Goal: Information Seeking & Learning: Compare options

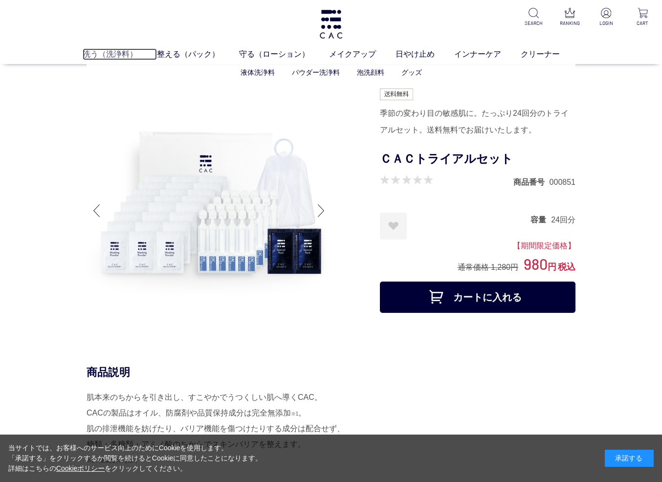
click at [105, 58] on link "洗う（洗浄料）" at bounding box center [120, 54] width 74 height 12
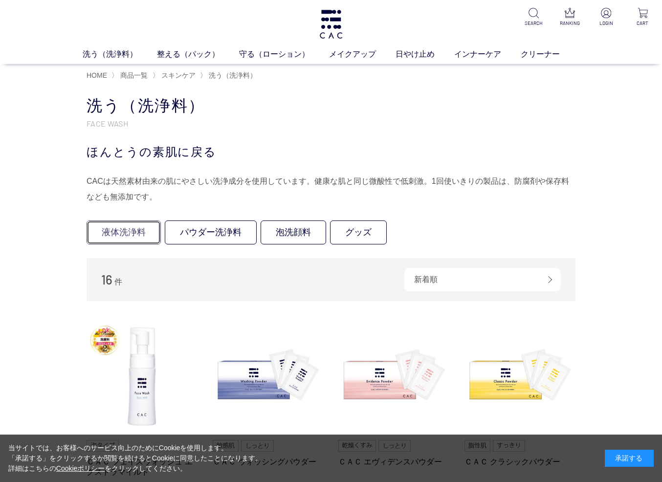
click at [115, 232] on link "液体洗浄料" at bounding box center [123, 232] width 74 height 24
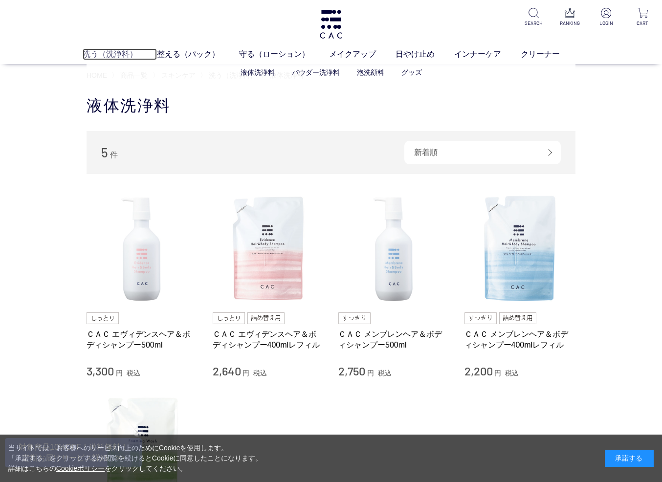
click at [111, 57] on link "洗う（洗浄料）" at bounding box center [120, 54] width 74 height 12
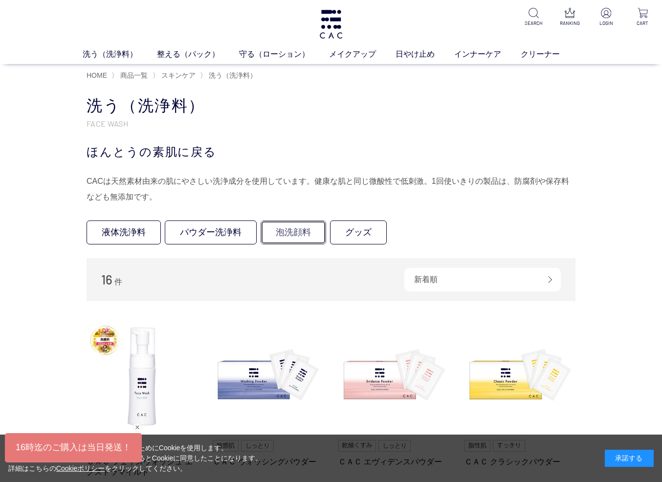
click at [285, 235] on link "泡洗顔料" at bounding box center [292, 232] width 65 height 24
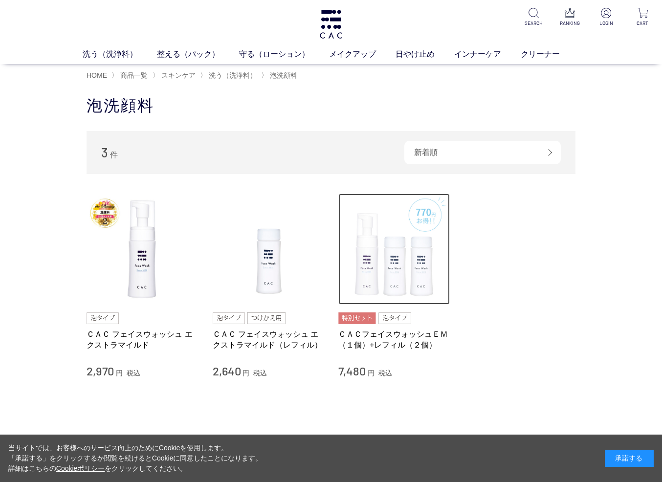
click at [385, 273] on img at bounding box center [393, 248] width 111 height 111
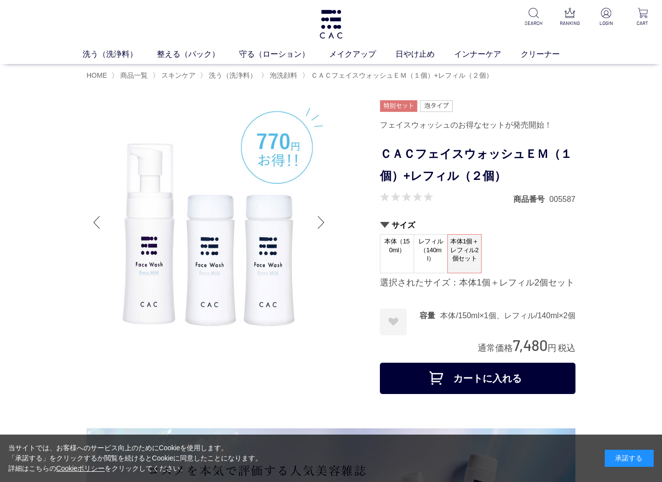
click at [271, 78] on span "泡洗顔料" at bounding box center [283, 75] width 27 height 8
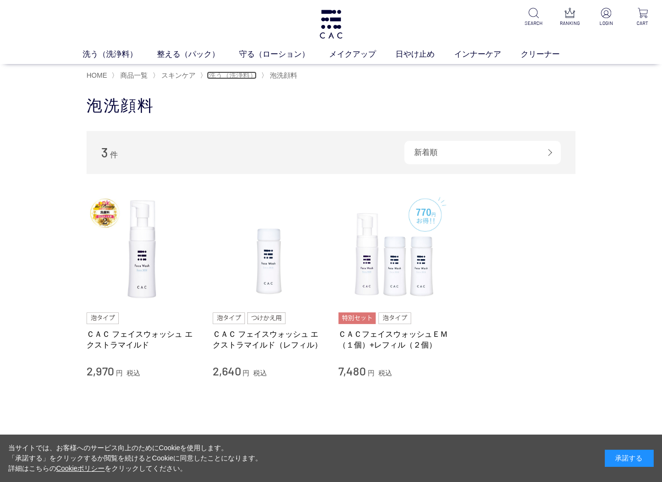
click at [228, 78] on span "洗う（洗浄料）" at bounding box center [233, 75] width 48 height 8
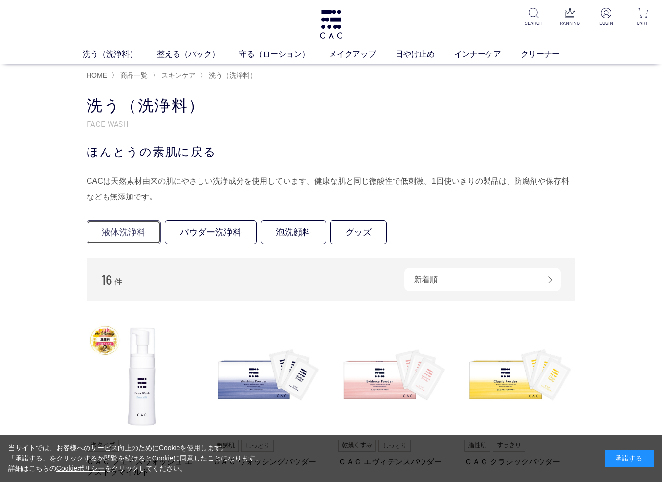
click at [107, 235] on link "液体洗浄料" at bounding box center [123, 232] width 74 height 24
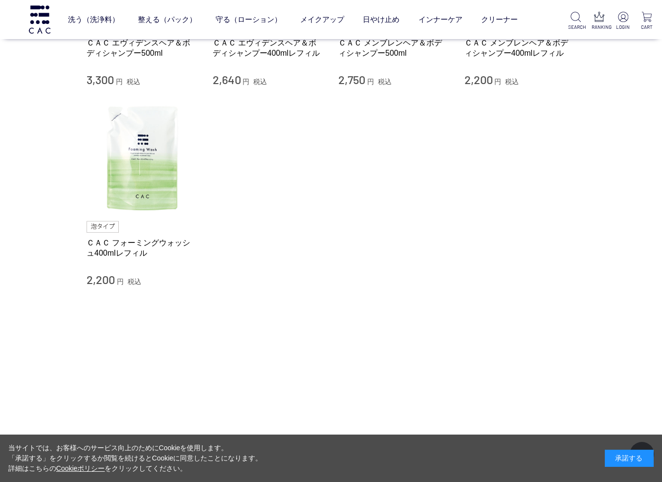
scroll to position [235, 0]
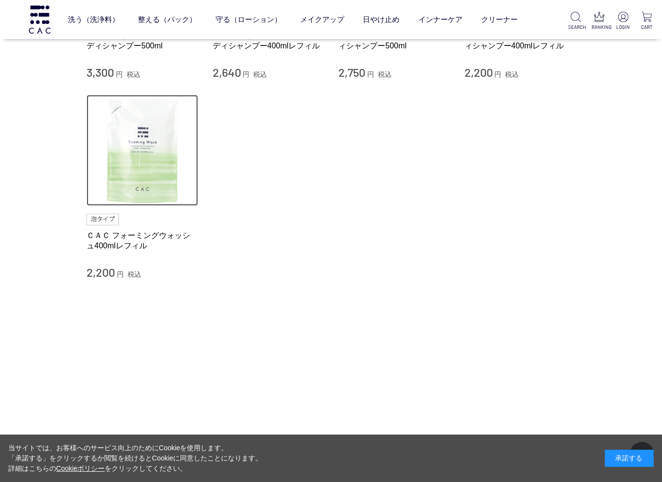
click at [134, 181] on img at bounding box center [141, 150] width 111 height 111
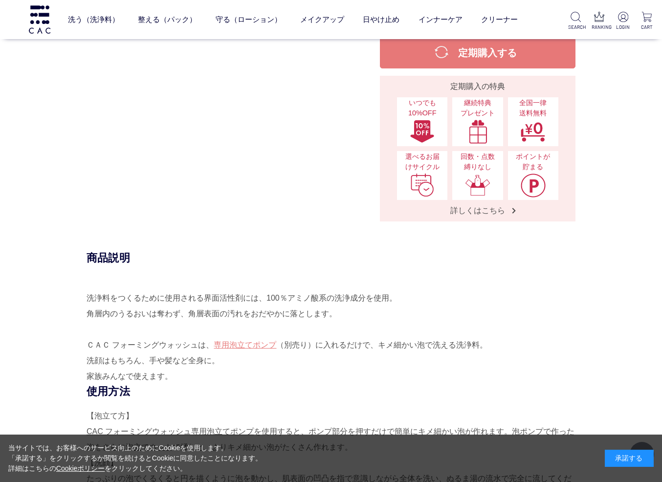
scroll to position [293, 0]
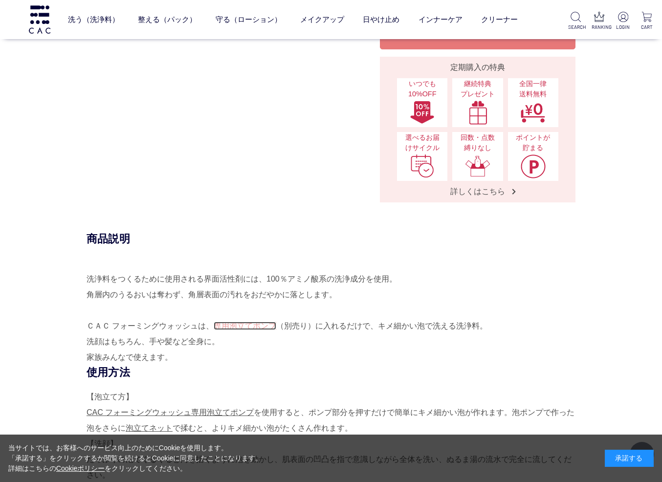
click at [266, 327] on link "専用泡立てポンプ" at bounding box center [245, 326] width 63 height 8
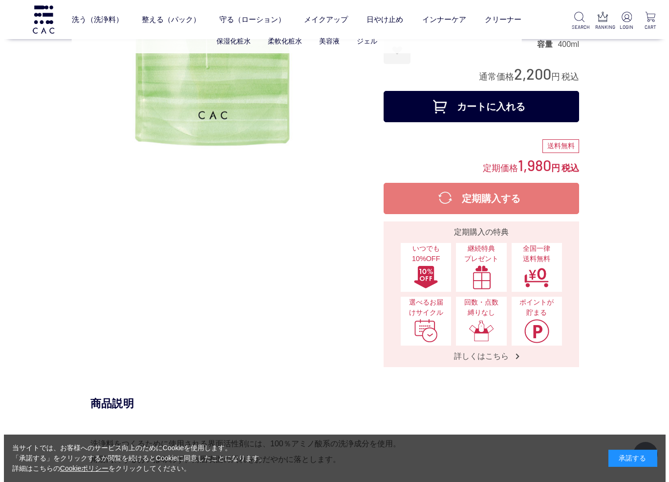
scroll to position [117, 0]
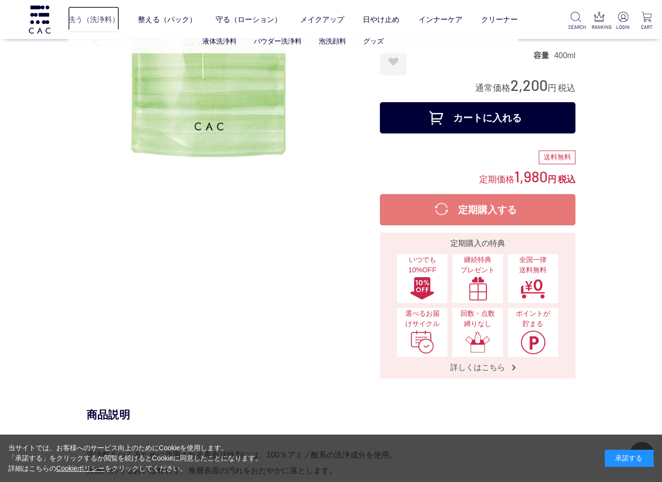
click at [94, 23] on link "洗う（洗浄料）" at bounding box center [93, 19] width 51 height 26
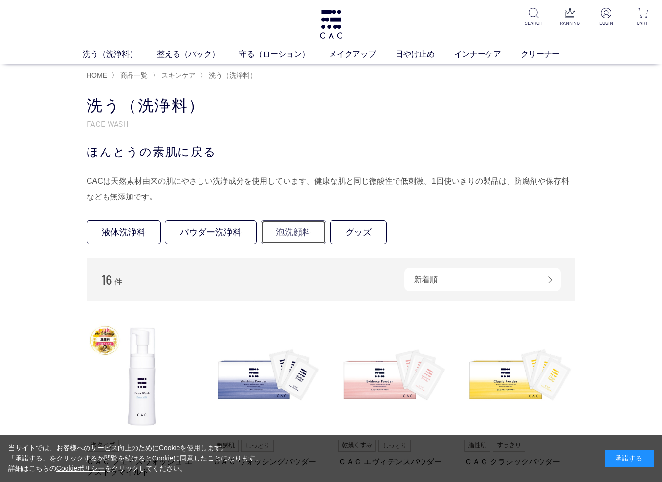
click at [278, 233] on link "泡洗顔料" at bounding box center [292, 232] width 65 height 24
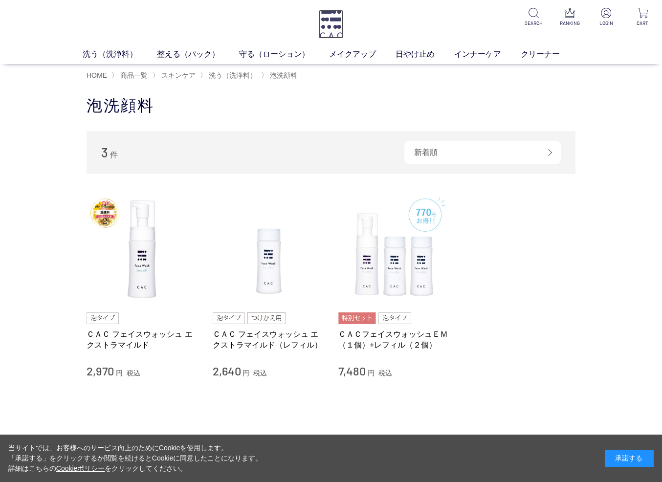
click at [326, 24] on img at bounding box center [330, 24] width 25 height 29
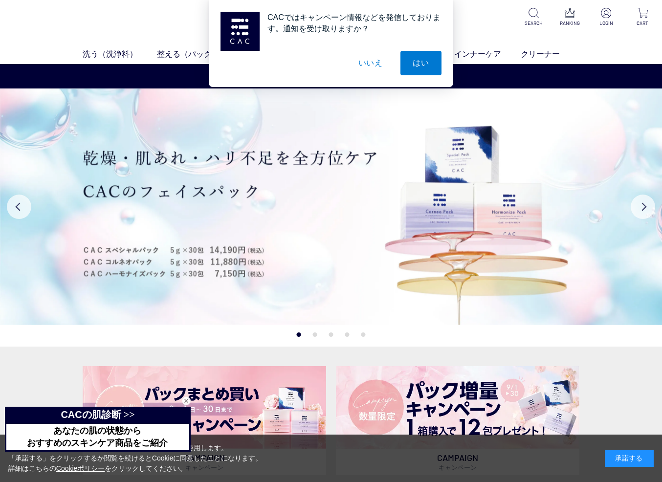
click at [364, 59] on button "いいえ" at bounding box center [370, 63] width 49 height 24
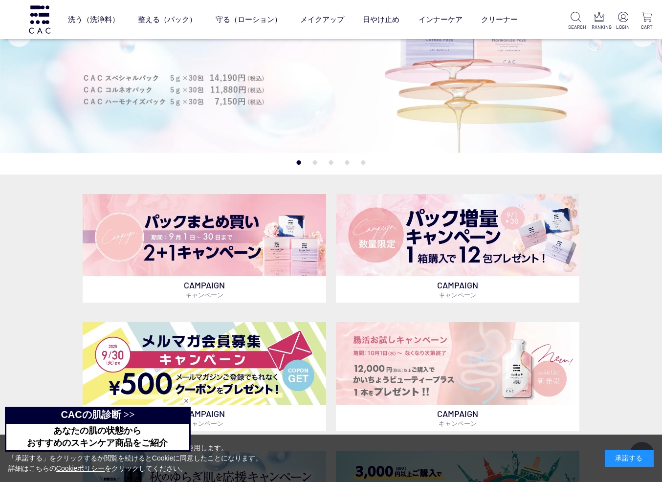
scroll to position [117, 0]
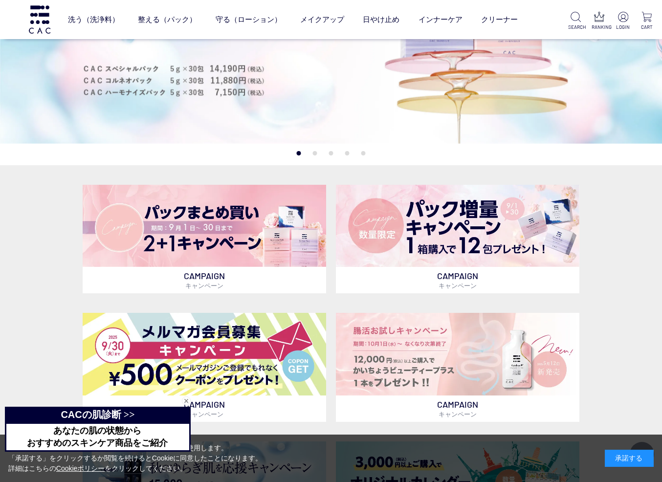
click at [626, 459] on div "承諾する" at bounding box center [628, 458] width 49 height 17
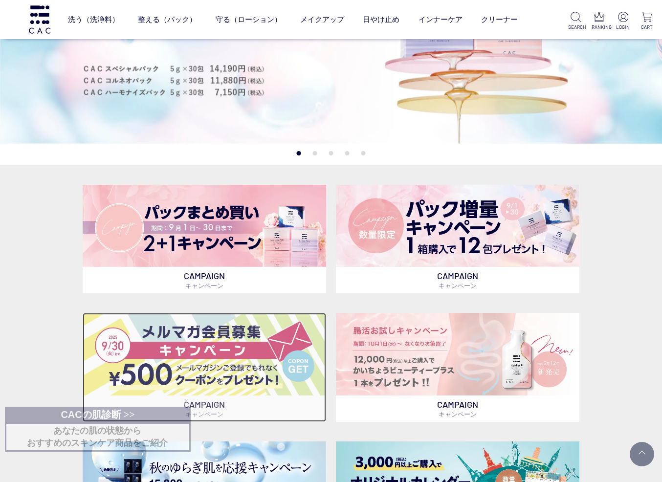
click at [290, 360] on img at bounding box center [204, 354] width 243 height 83
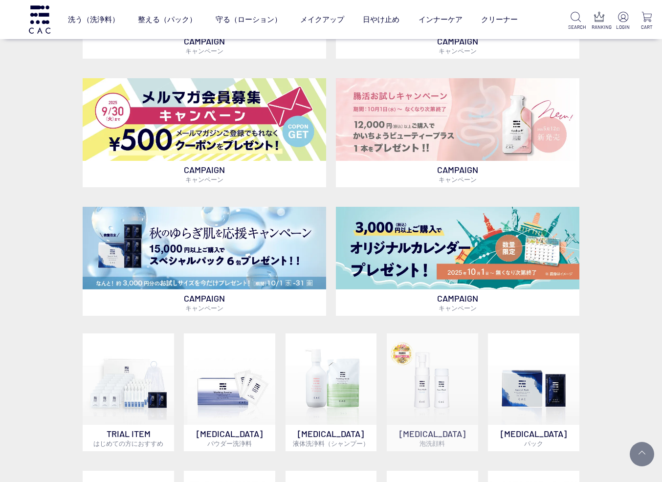
scroll to position [410, 0]
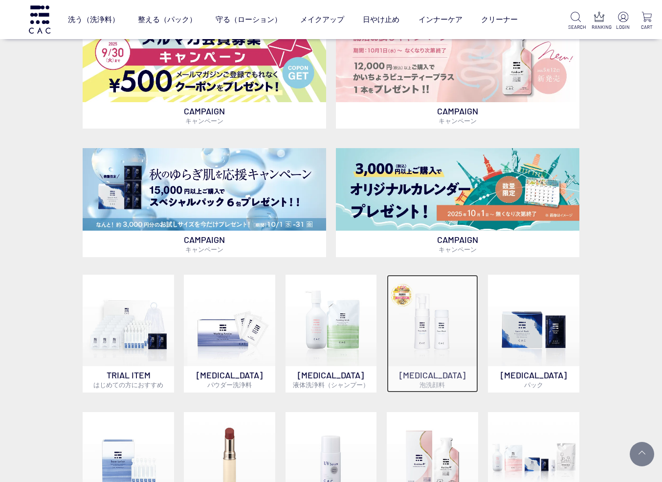
click at [461, 348] on img at bounding box center [432, 320] width 91 height 91
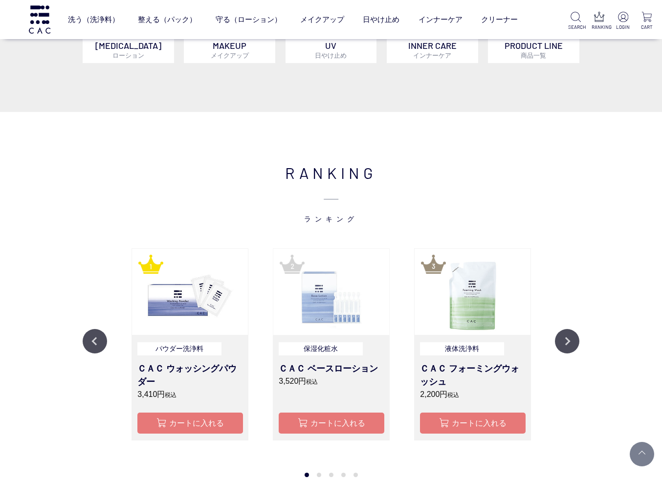
scroll to position [1055, 0]
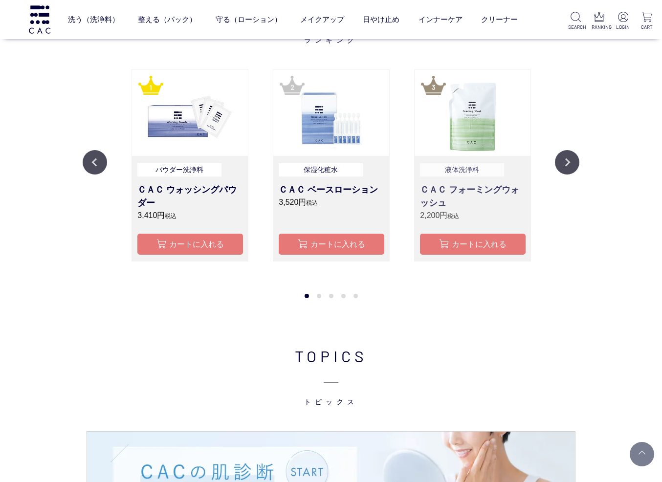
click at [478, 196] on h3 "ＣＡＣ フォーミングウォッシュ" at bounding box center [472, 196] width 105 height 26
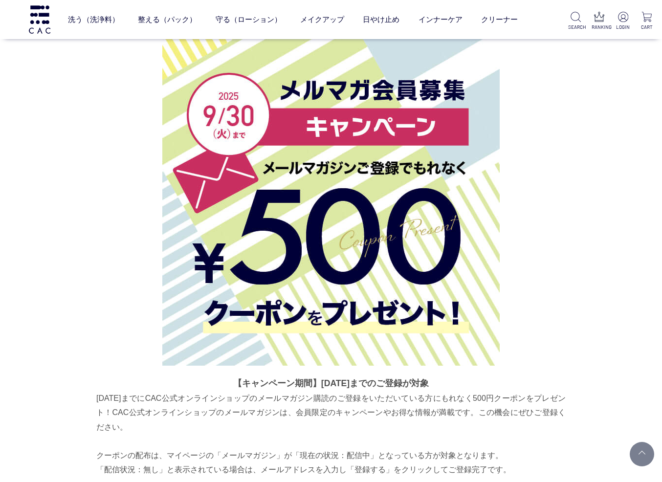
scroll to position [2314, 0]
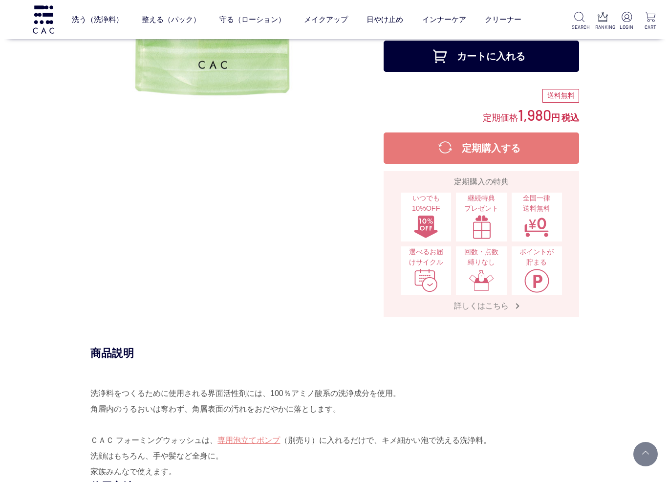
scroll to position [176, 0]
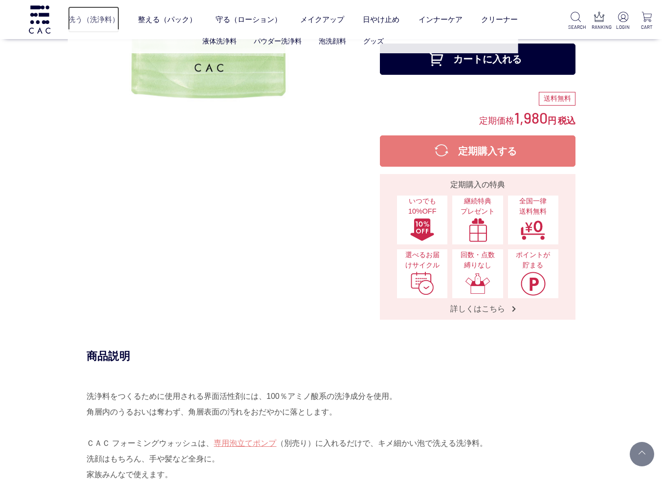
click at [105, 23] on link "洗う（洗浄料）" at bounding box center [93, 19] width 51 height 26
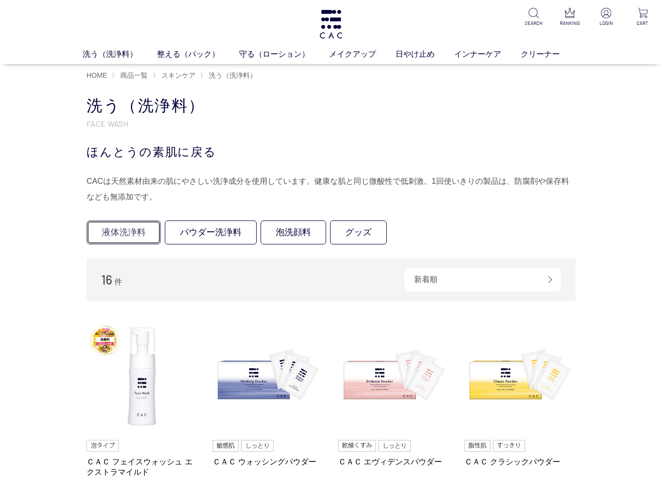
click at [133, 234] on link "液体洗浄料" at bounding box center [123, 232] width 74 height 24
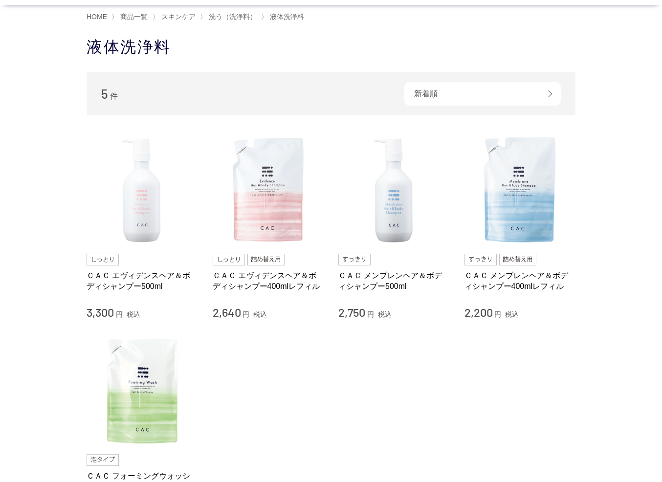
scroll to position [117, 0]
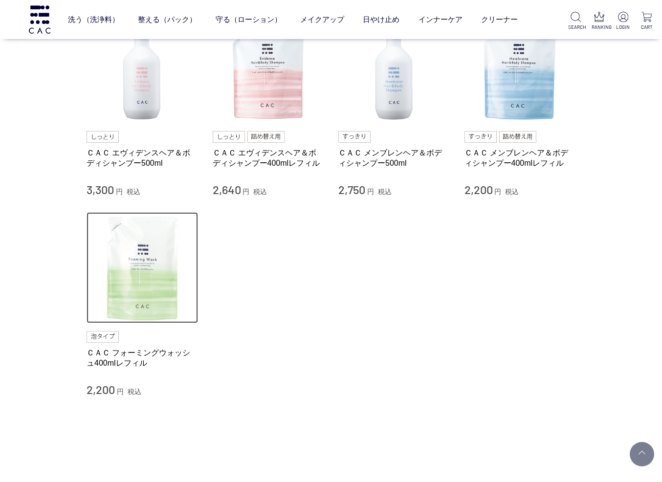
click at [146, 270] on img at bounding box center [141, 267] width 111 height 111
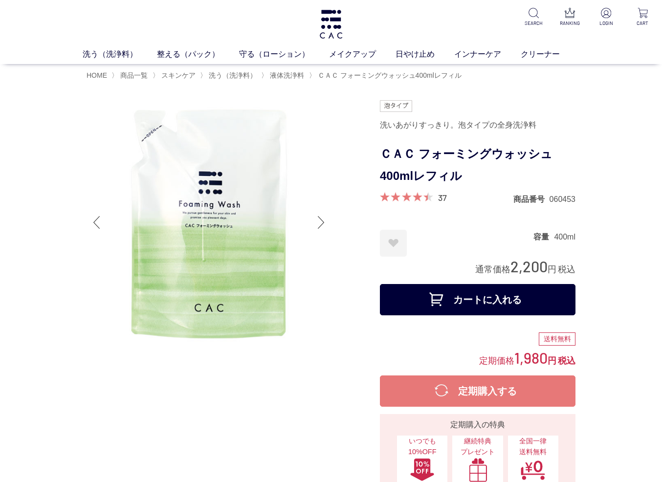
click at [292, 77] on span "液体洗浄料" at bounding box center [287, 75] width 34 height 8
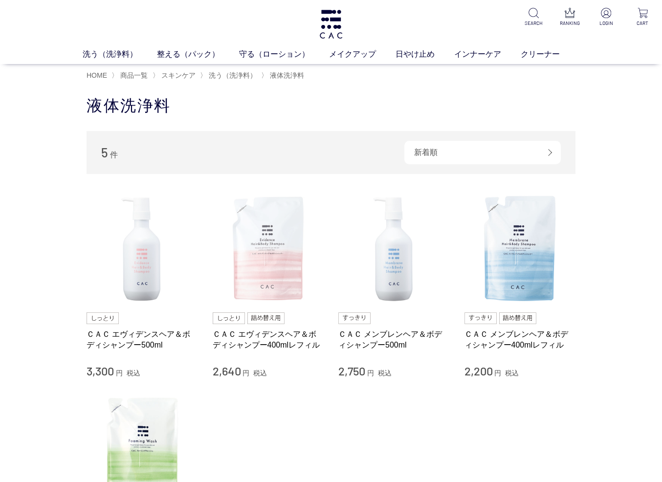
click at [283, 245] on img at bounding box center [268, 248] width 111 height 111
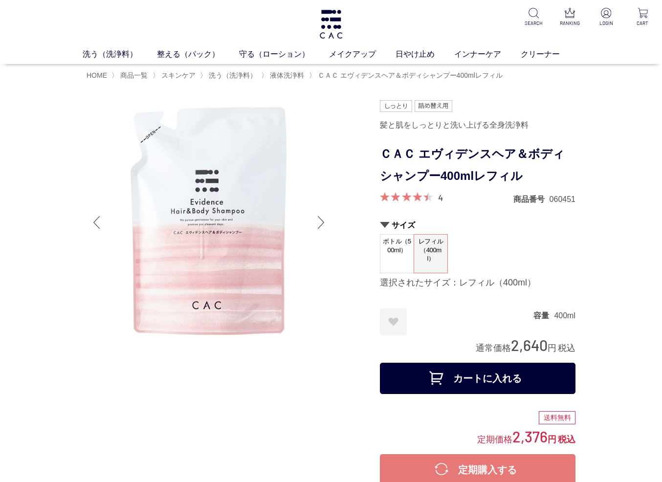
click at [187, 79] on span "スキンケア" at bounding box center [178, 75] width 34 height 8
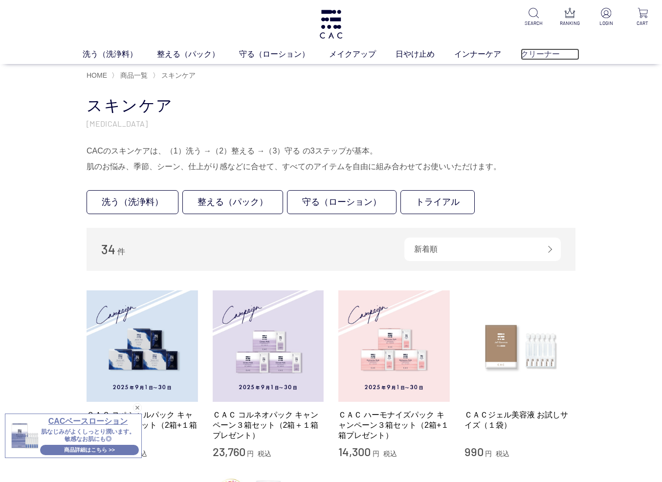
click at [541, 58] on link "クリーナー" at bounding box center [549, 54] width 59 height 12
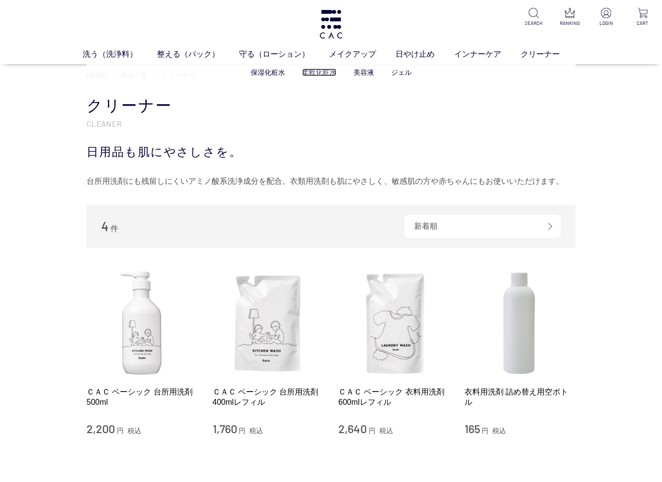
click at [311, 74] on link "柔軟化粧水" at bounding box center [319, 72] width 34 height 8
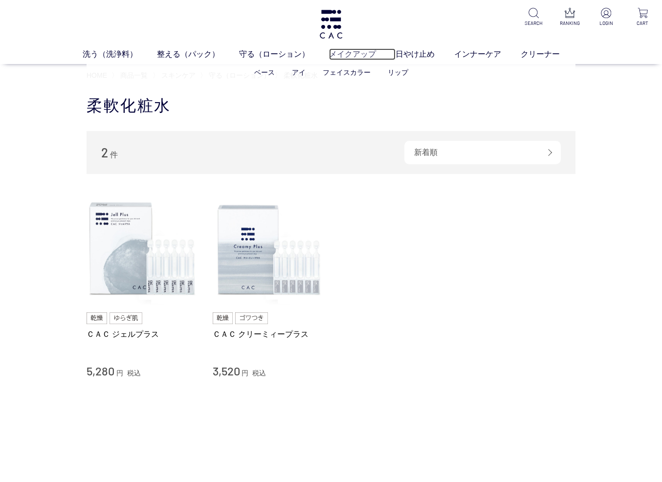
click at [358, 56] on link "メイクアップ" at bounding box center [362, 54] width 66 height 12
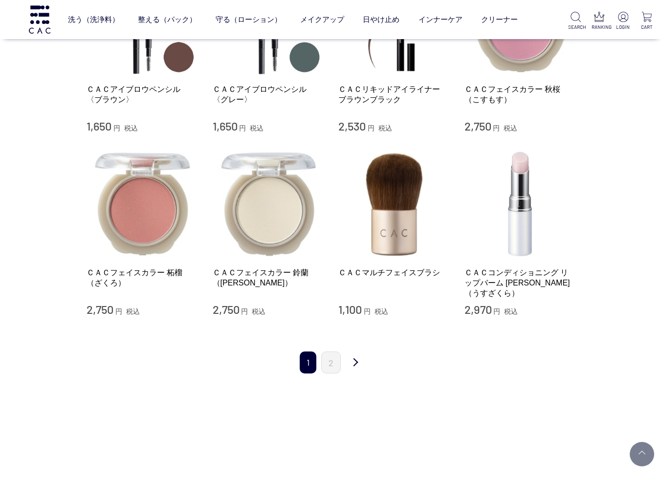
scroll to position [880, 0]
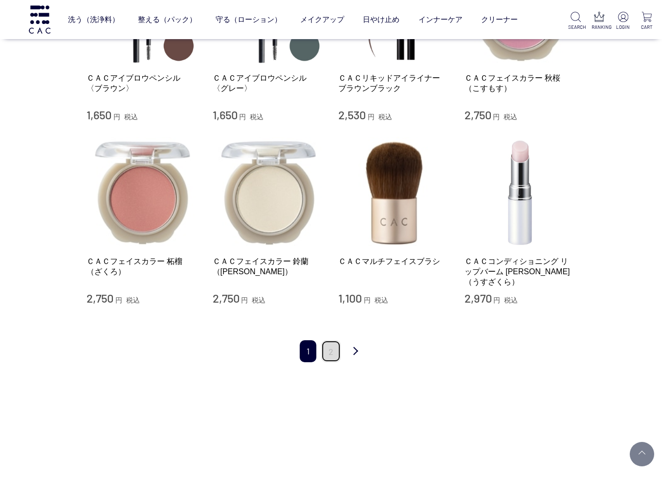
click at [326, 341] on link "2" at bounding box center [331, 351] width 20 height 22
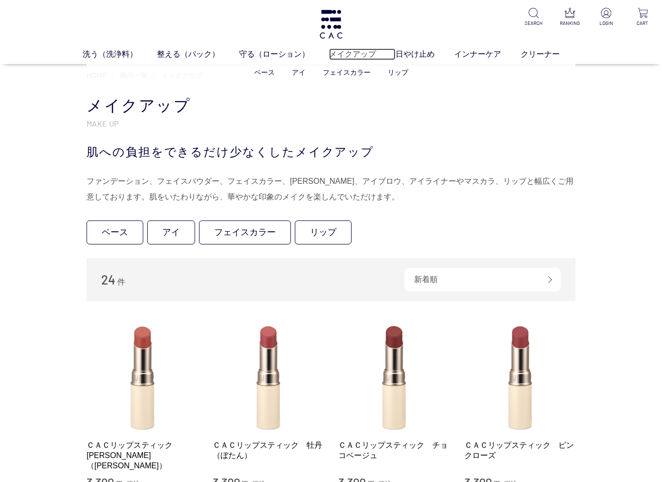
click at [354, 57] on link "メイクアップ" at bounding box center [362, 54] width 66 height 12
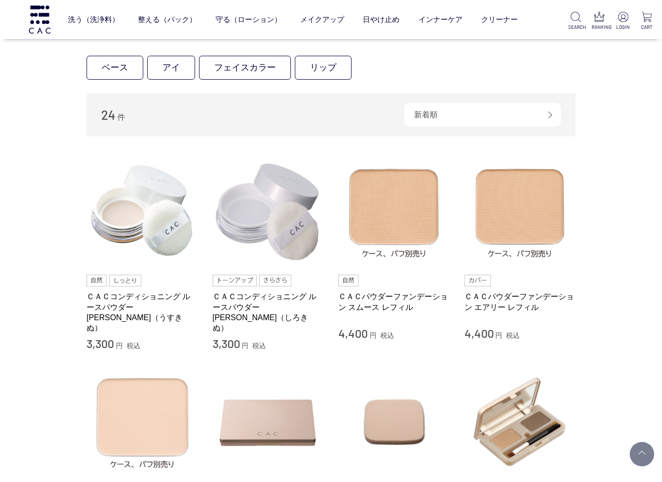
scroll to position [176, 0]
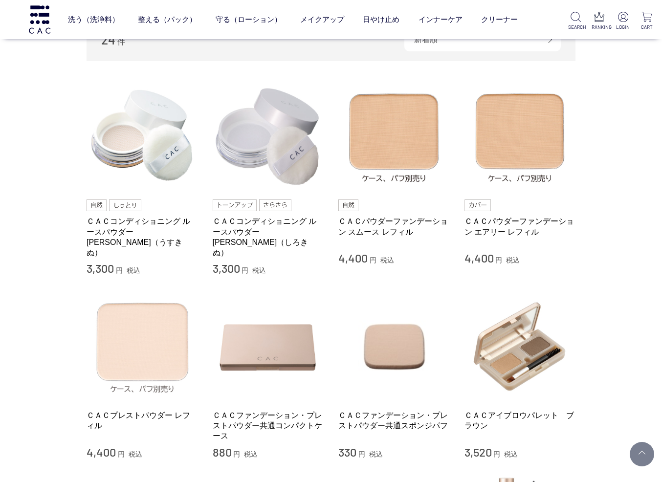
click at [167, 348] on img at bounding box center [141, 346] width 111 height 111
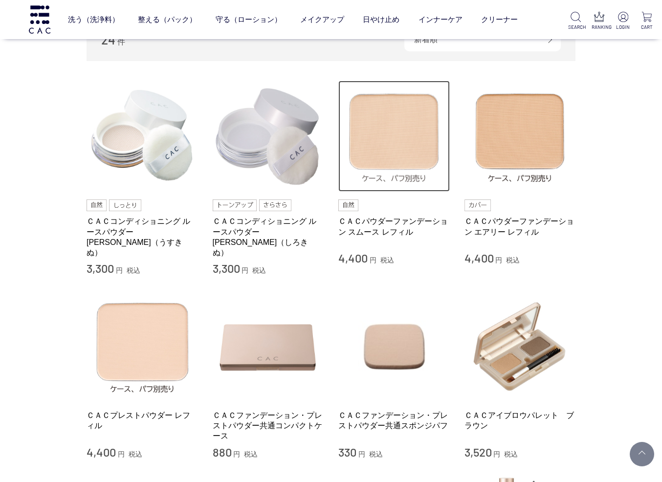
click at [402, 153] on img at bounding box center [393, 136] width 111 height 111
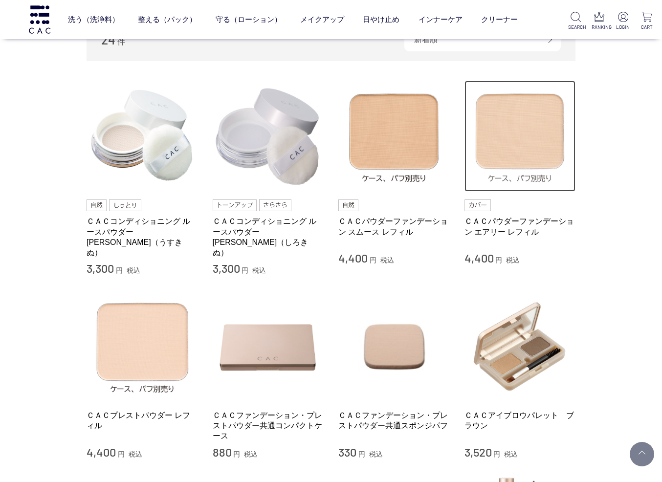
click at [537, 137] on img at bounding box center [519, 136] width 111 height 111
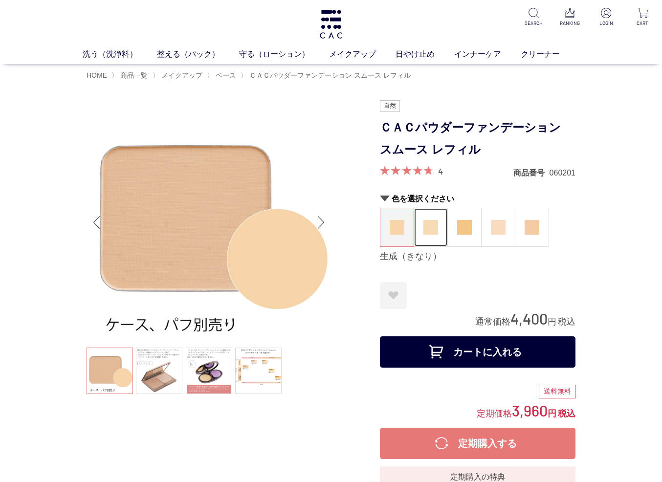
click at [425, 228] on img at bounding box center [430, 227] width 15 height 15
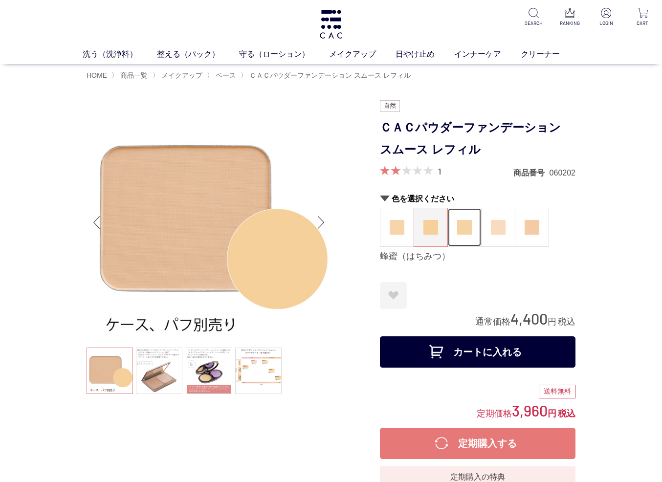
click at [466, 231] on img at bounding box center [464, 227] width 15 height 15
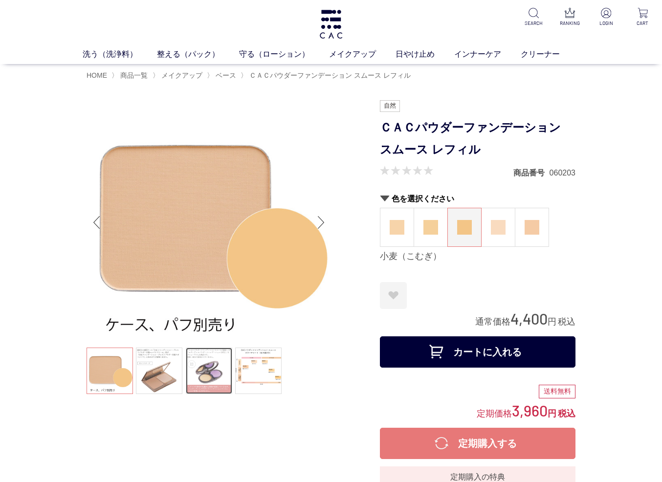
click at [210, 384] on link at bounding box center [209, 370] width 46 height 46
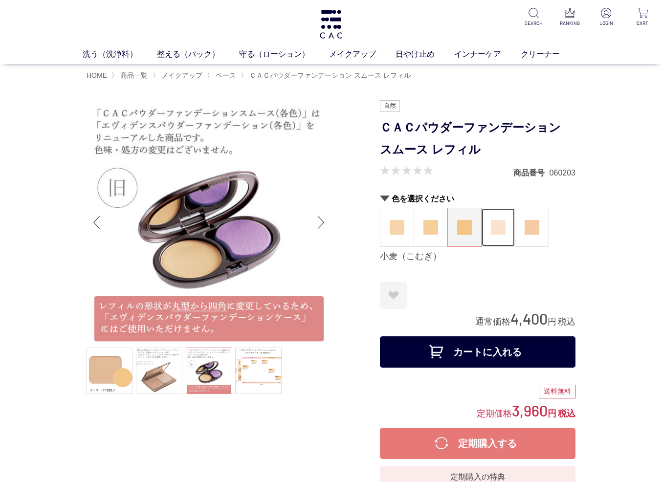
click at [488, 228] on figure at bounding box center [497, 227] width 33 height 38
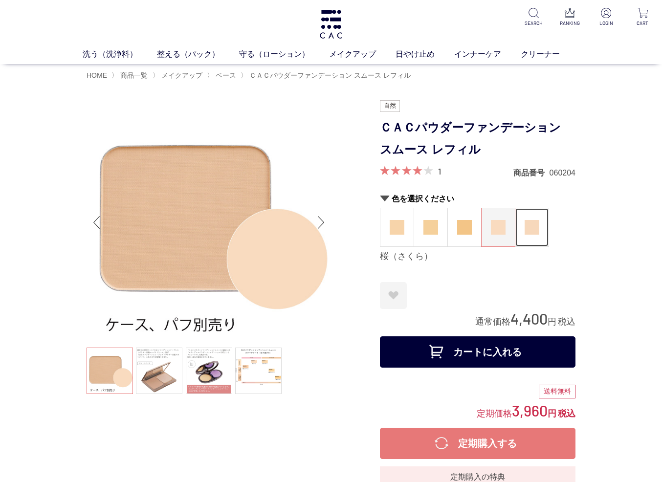
click at [525, 233] on img at bounding box center [531, 227] width 15 height 15
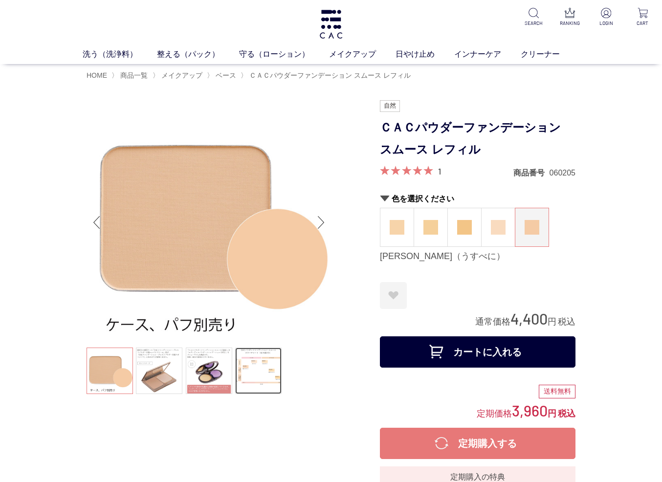
click at [252, 376] on link at bounding box center [258, 370] width 46 height 46
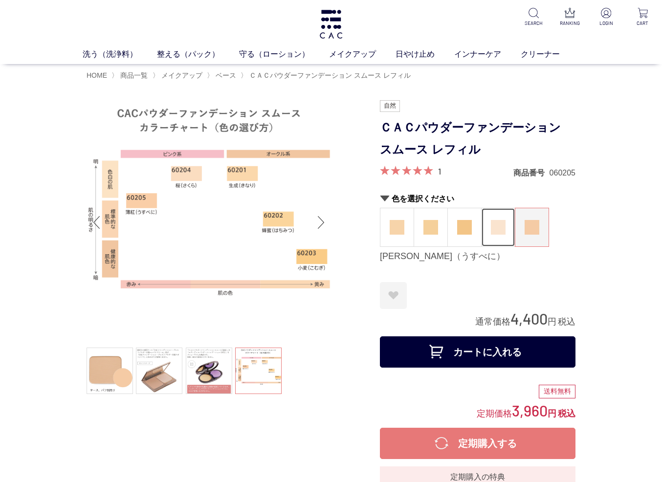
click at [494, 230] on img at bounding box center [498, 227] width 15 height 15
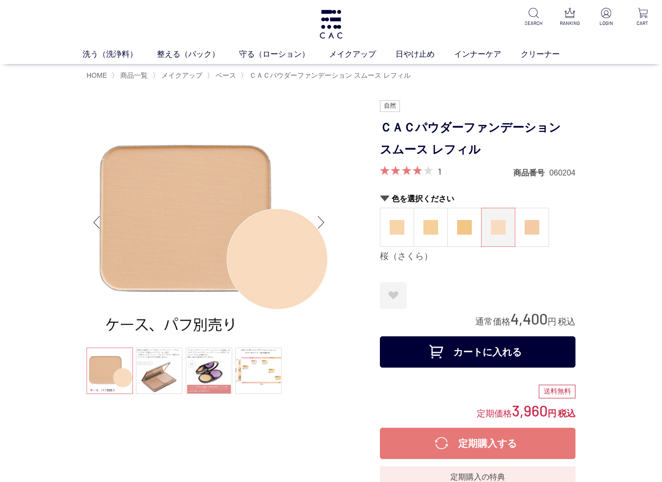
click at [437, 172] on div "1" at bounding box center [410, 172] width 61 height 12
click at [422, 173] on span at bounding box center [401, 170] width 43 height 9
click at [436, 172] on div "1" at bounding box center [410, 172] width 61 height 12
click at [402, 173] on span at bounding box center [401, 170] width 43 height 9
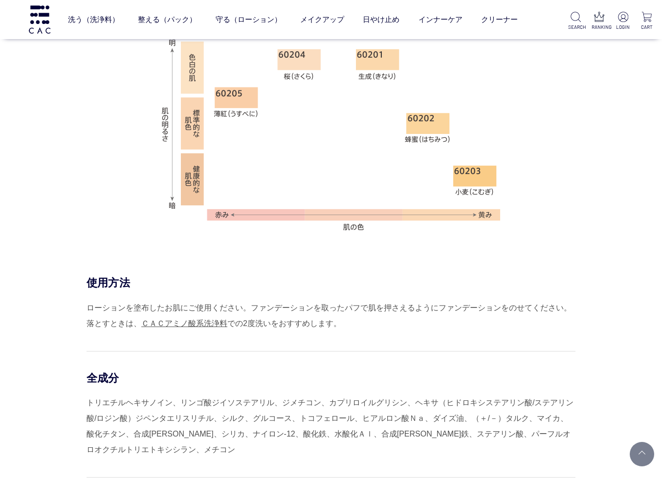
scroll to position [528, 0]
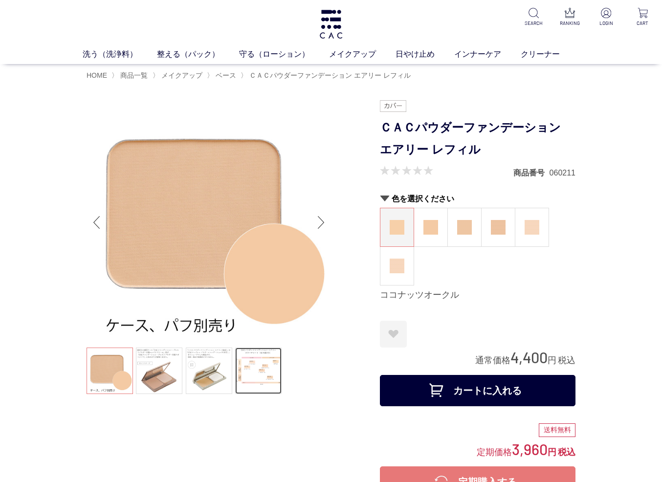
click at [276, 370] on link at bounding box center [258, 370] width 46 height 46
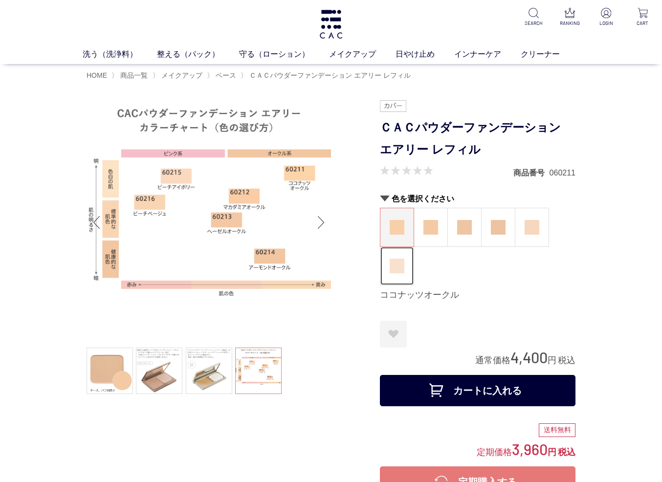
click at [405, 265] on figure at bounding box center [396, 266] width 33 height 38
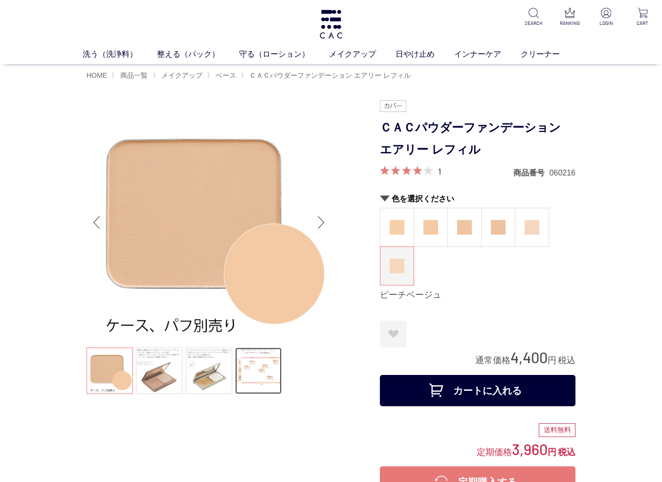
click at [257, 373] on link at bounding box center [258, 370] width 46 height 46
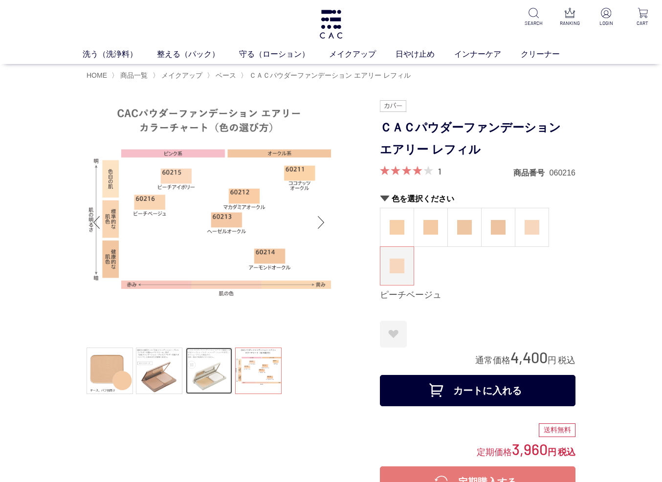
click at [225, 374] on link at bounding box center [209, 370] width 46 height 46
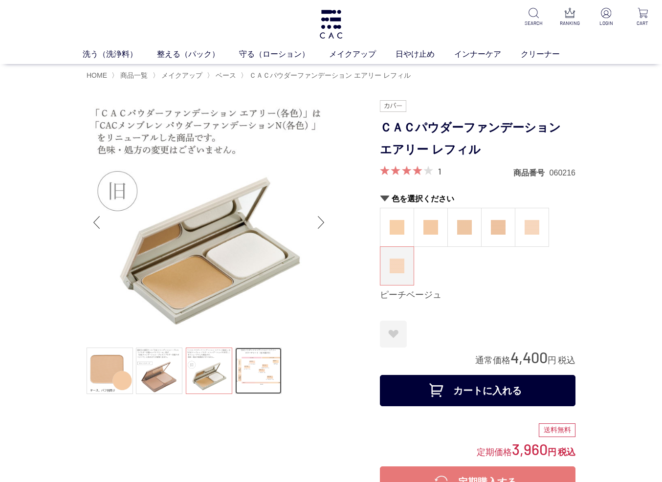
click at [253, 373] on link at bounding box center [258, 370] width 46 height 46
